Goal: Ask a question

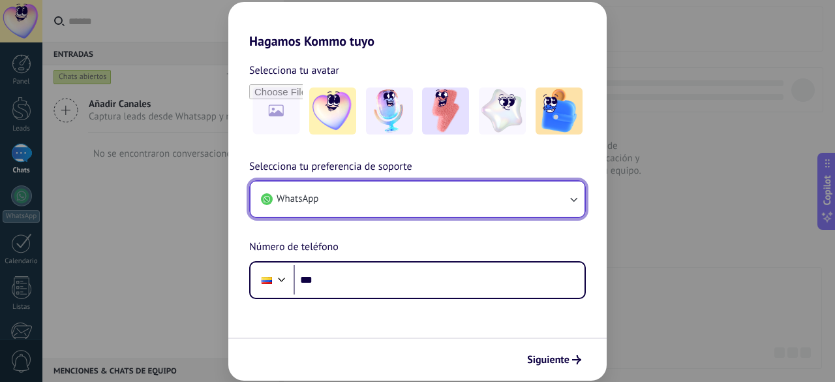
click at [545, 194] on button "WhatsApp" at bounding box center [418, 198] width 334 height 35
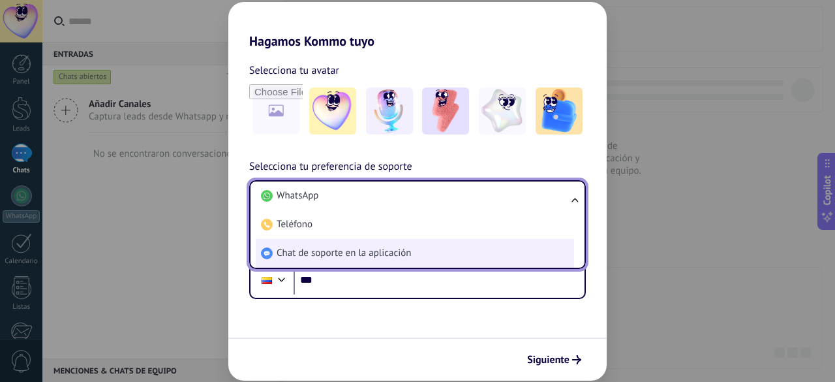
click at [434, 252] on li "Chat de soporte en la aplicación" at bounding box center [415, 253] width 319 height 29
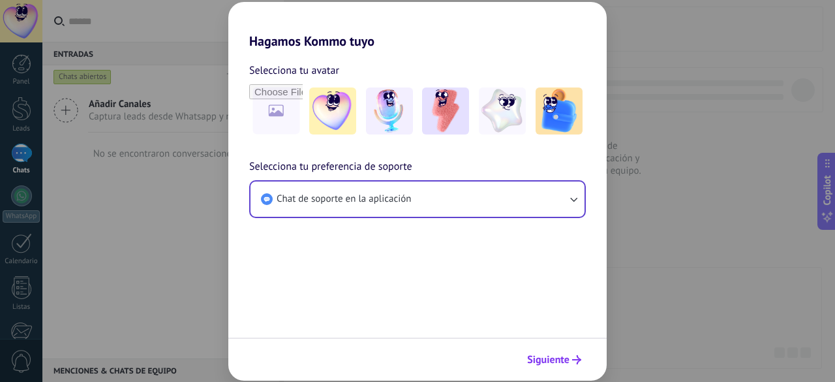
click at [572, 365] on button "Siguiente" at bounding box center [555, 360] width 66 height 22
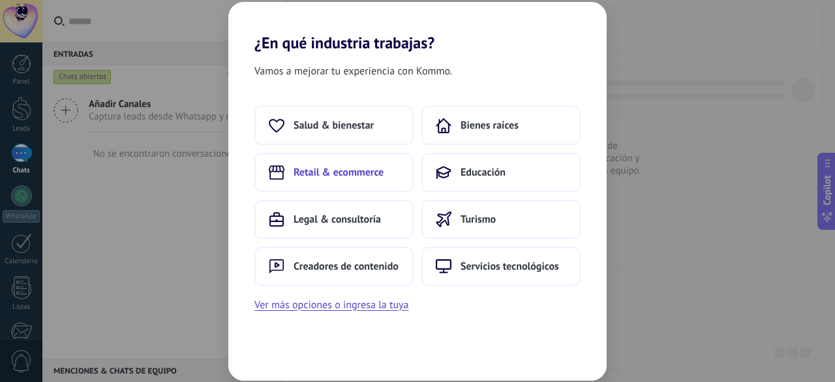
click at [367, 163] on button "Retail & ecommerce" at bounding box center [334, 172] width 159 height 39
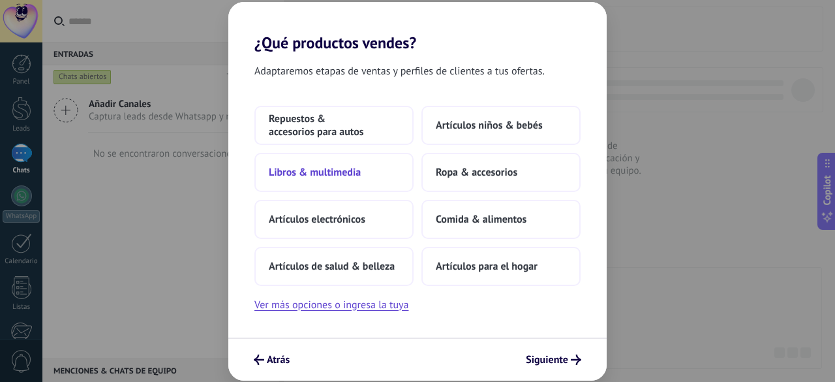
click at [375, 172] on button "Libros & multimedia" at bounding box center [334, 172] width 159 height 39
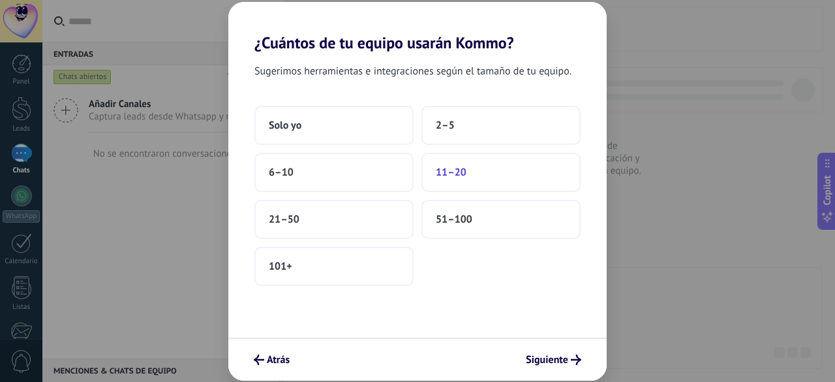
click at [522, 184] on button "11–20" at bounding box center [501, 172] width 159 height 39
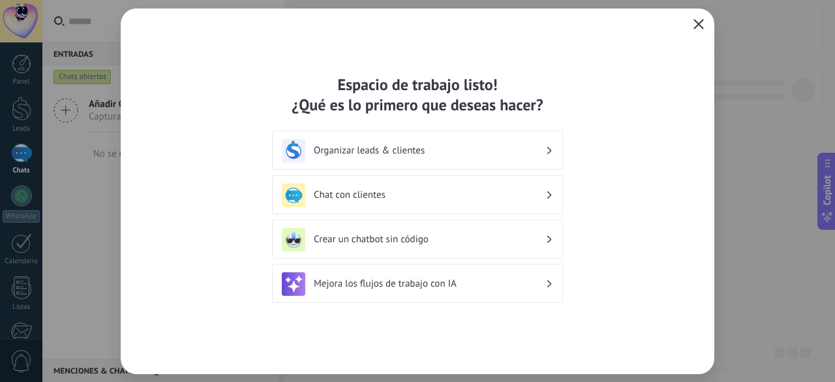
click at [694, 25] on icon "button" at bounding box center [699, 24] width 10 height 10
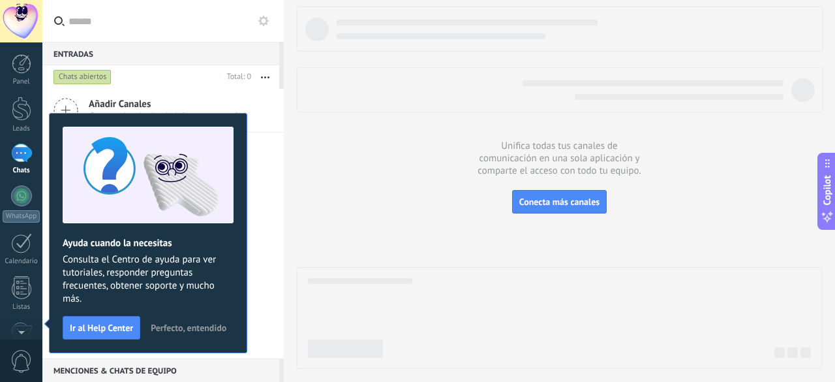
click at [189, 319] on button "Perfecto, entendido" at bounding box center [188, 328] width 87 height 20
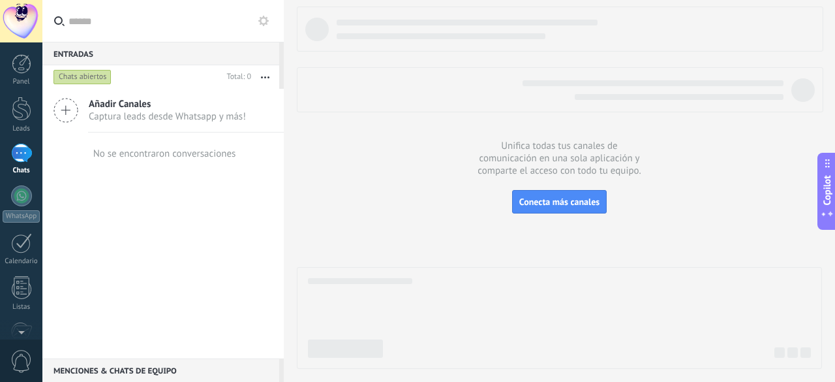
click at [22, 29] on div at bounding box center [21, 21] width 42 height 42
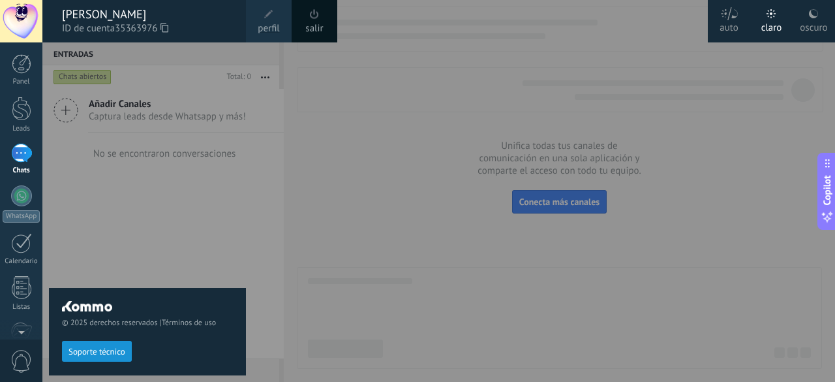
click at [326, 27] on div "salir" at bounding box center [315, 21] width 46 height 42
